Goal: Information Seeking & Learning: Learn about a topic

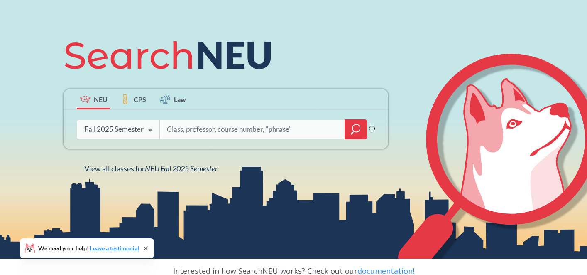
scroll to position [84, 0]
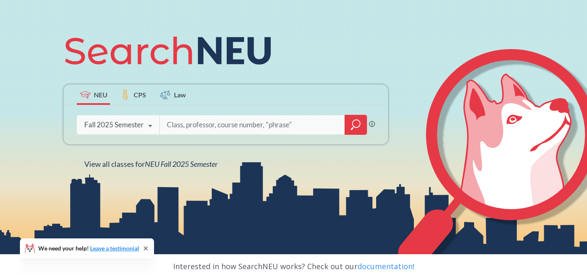
click at [219, 120] on input "search" at bounding box center [252, 124] width 173 height 17
type input "phil 1130"
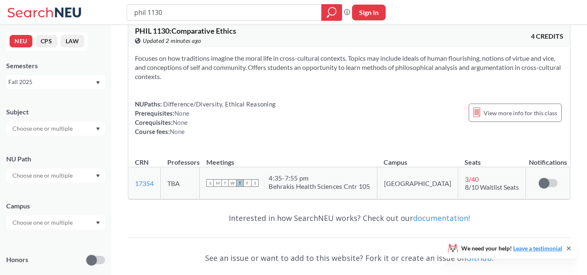
scroll to position [16, 0]
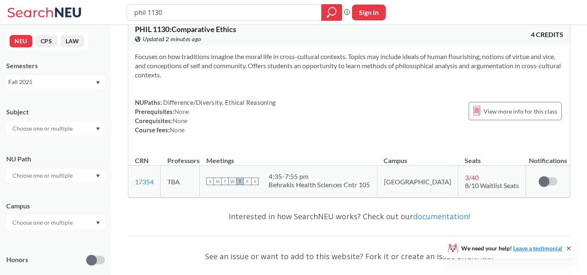
click at [465, 176] on span "3 / 40" at bounding box center [472, 177] width 14 height 8
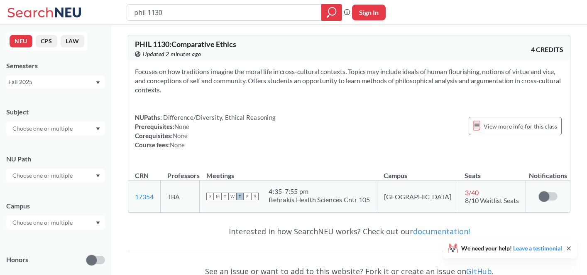
scroll to position [0, 0]
click at [505, 131] on span "View more info for this class" at bounding box center [521, 126] width 74 height 10
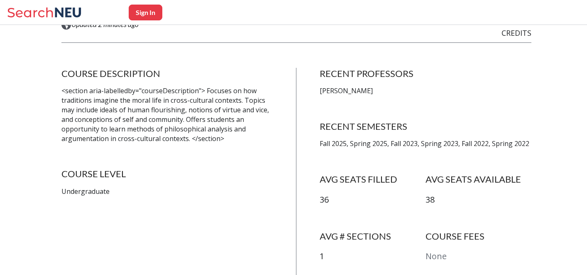
scroll to position [138, 0]
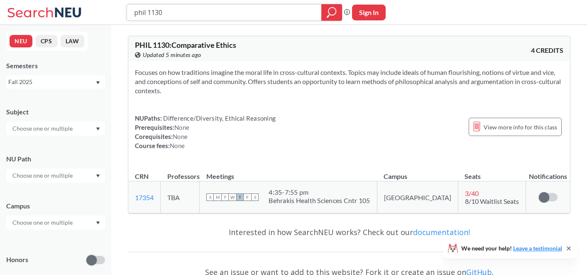
click at [168, 15] on input "phil 1130" at bounding box center [224, 12] width 182 height 14
type input "pols 2358"
